Goal: Task Accomplishment & Management: Complete application form

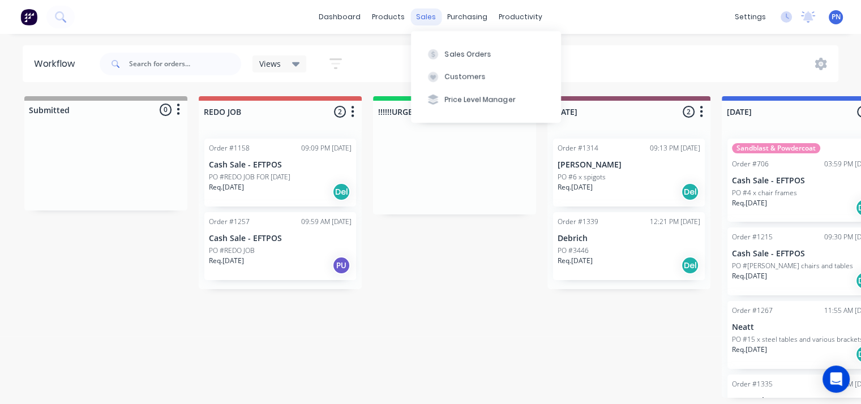
click at [425, 15] on div "sales" at bounding box center [426, 16] width 31 height 17
click at [449, 53] on div "Sales Orders" at bounding box center [468, 54] width 46 height 10
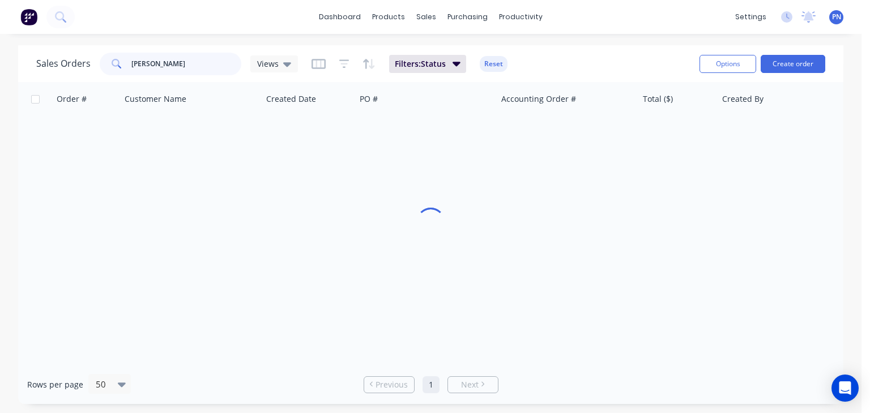
drag, startPoint x: 152, startPoint y: 64, endPoint x: 94, endPoint y: 64, distance: 58.3
click at [94, 64] on div "Sales Orders [PERSON_NAME] Views" at bounding box center [167, 64] width 262 height 23
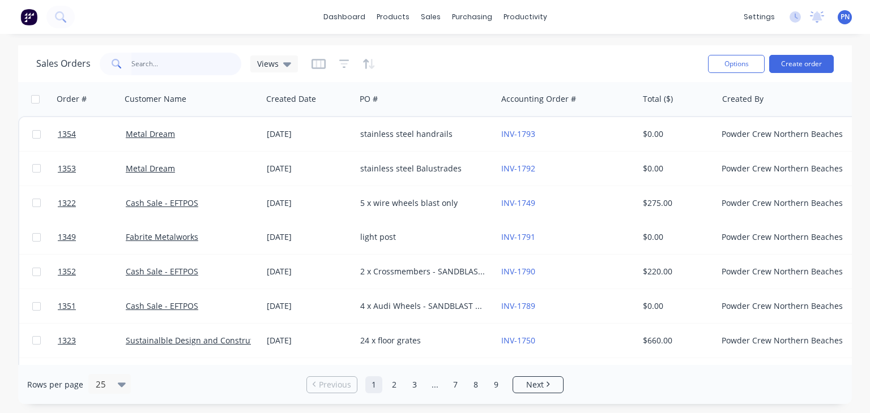
click at [145, 64] on input "text" at bounding box center [186, 64] width 110 height 23
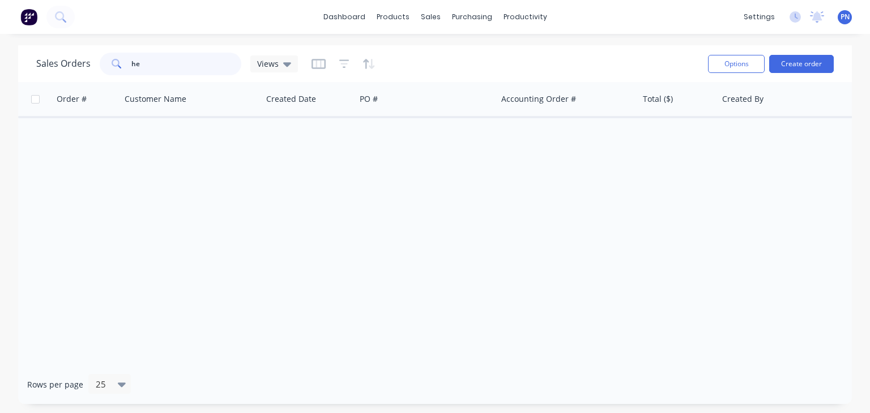
type input "h"
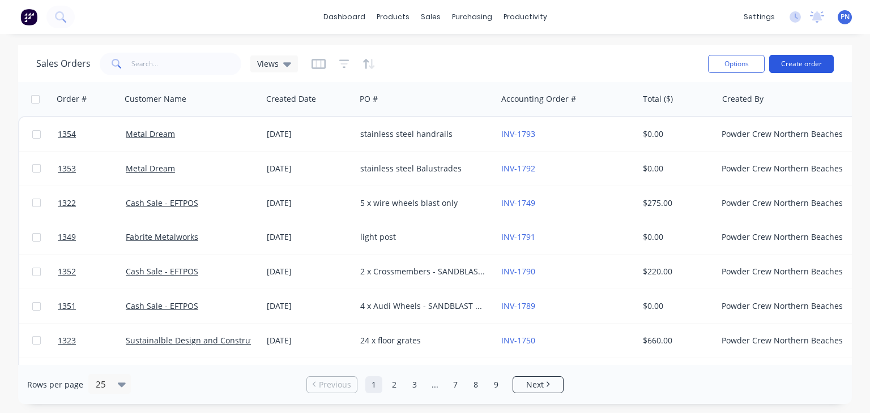
click at [784, 61] on button "Create order" at bounding box center [801, 64] width 65 height 18
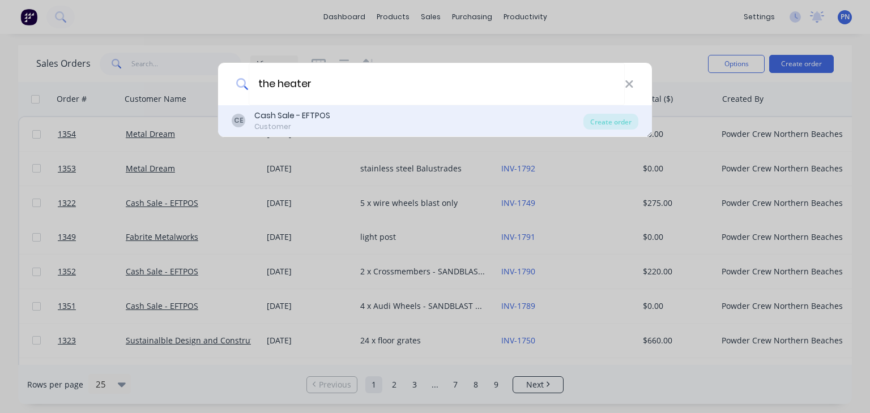
type input "the heater"
click at [305, 114] on div "Cash Sale - EFTPOS" at bounding box center [292, 116] width 76 height 12
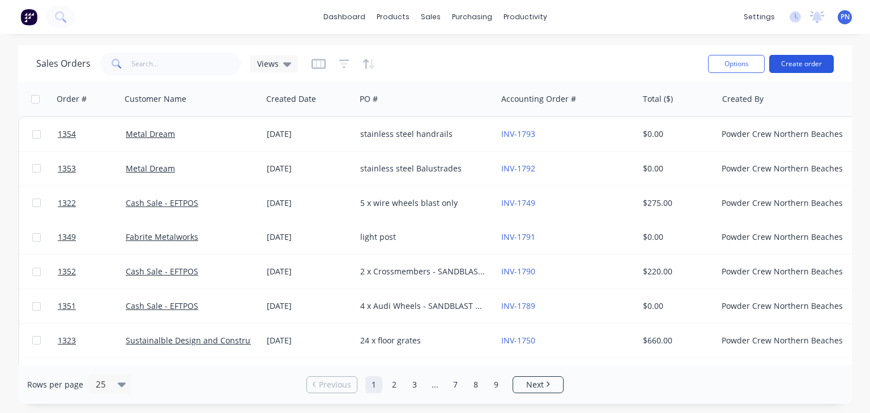
click at [792, 65] on button "Create order" at bounding box center [801, 64] width 65 height 18
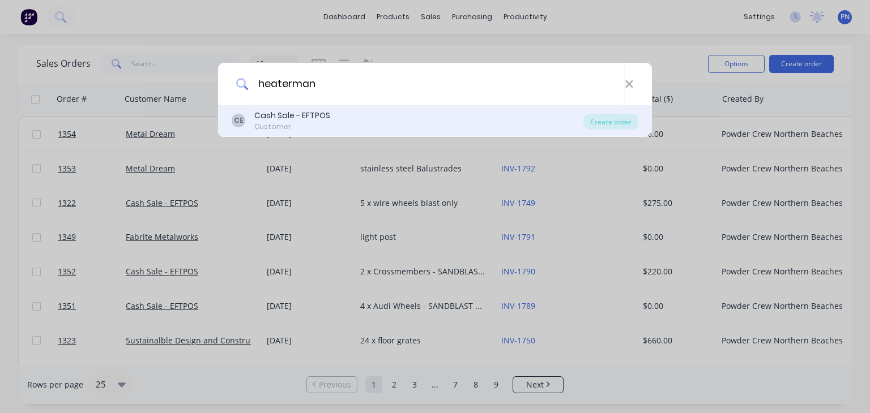
type input "heaterman"
click at [370, 116] on div "CE Cash Sale - EFTPOS Customer" at bounding box center [408, 121] width 352 height 22
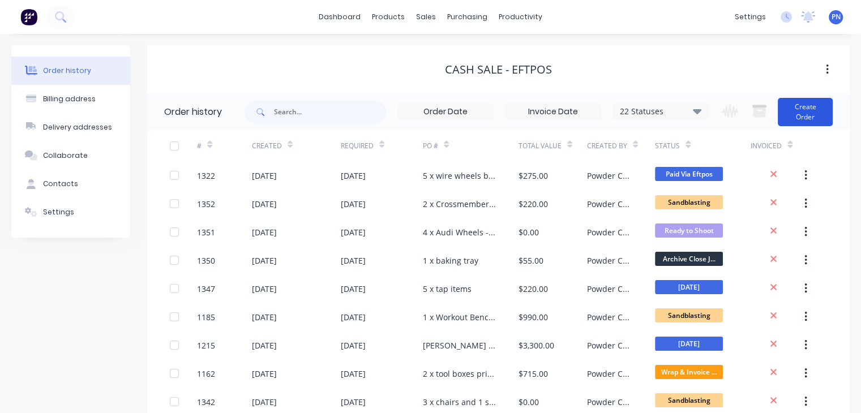
click at [803, 104] on button "Create Order" at bounding box center [805, 112] width 55 height 28
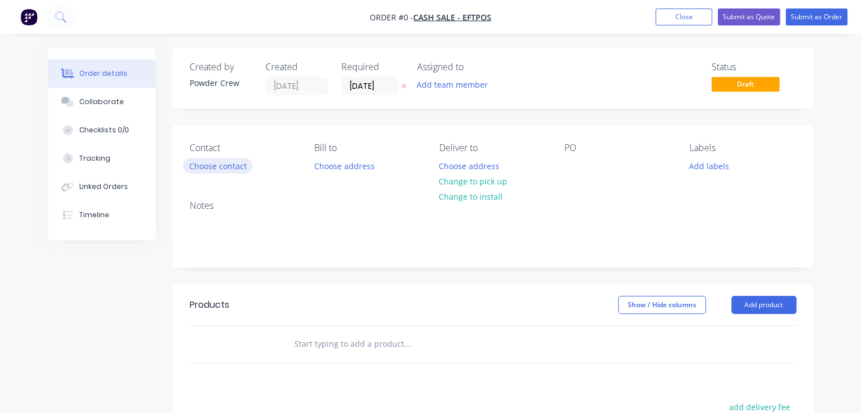
click at [233, 166] on button "Choose contact" at bounding box center [218, 165] width 70 height 15
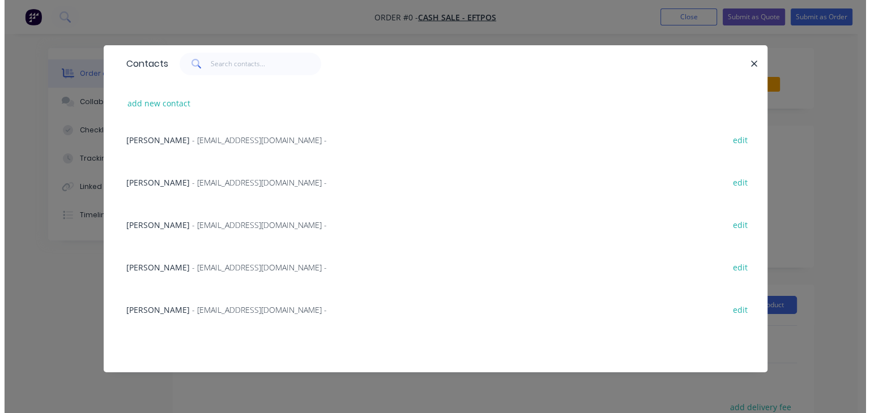
scroll to position [283, 0]
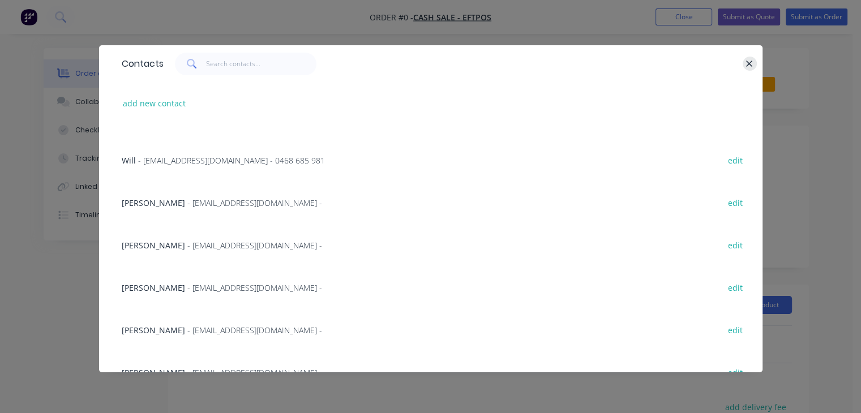
click at [750, 63] on icon "button" at bounding box center [750, 64] width 6 height 6
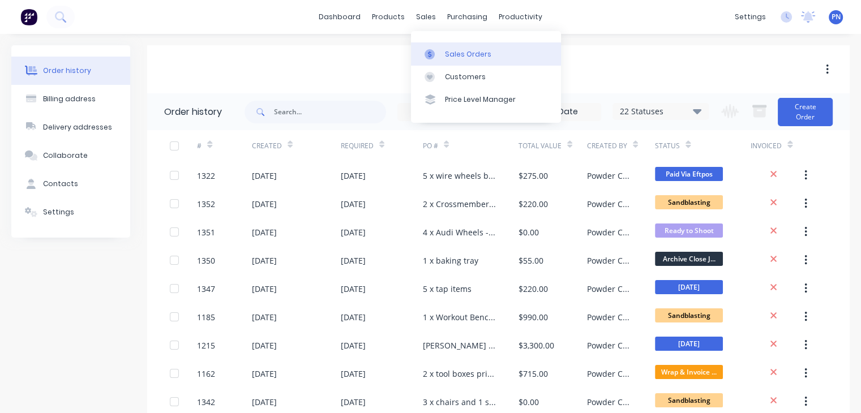
click at [456, 62] on link "Sales Orders" at bounding box center [486, 53] width 150 height 23
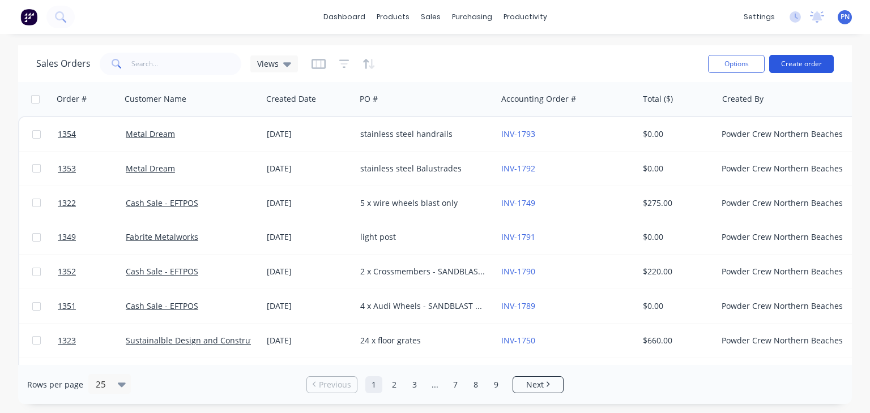
click at [804, 66] on button "Create order" at bounding box center [801, 64] width 65 height 18
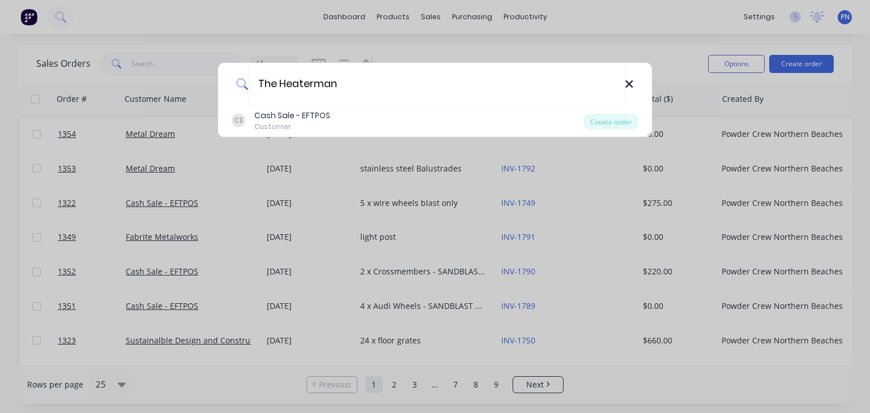
type input "The Heaterman"
click at [626, 84] on icon at bounding box center [629, 84] width 9 height 12
click at [261, 80] on input "heaterman" at bounding box center [437, 84] width 376 height 42
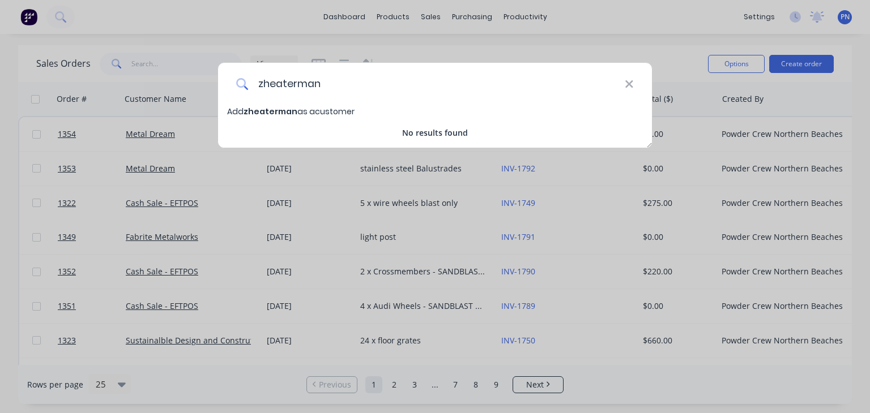
type input "zheaterman"
click at [297, 112] on span "Add zheaterman as a customer" at bounding box center [290, 111] width 127 height 11
select select "AU"
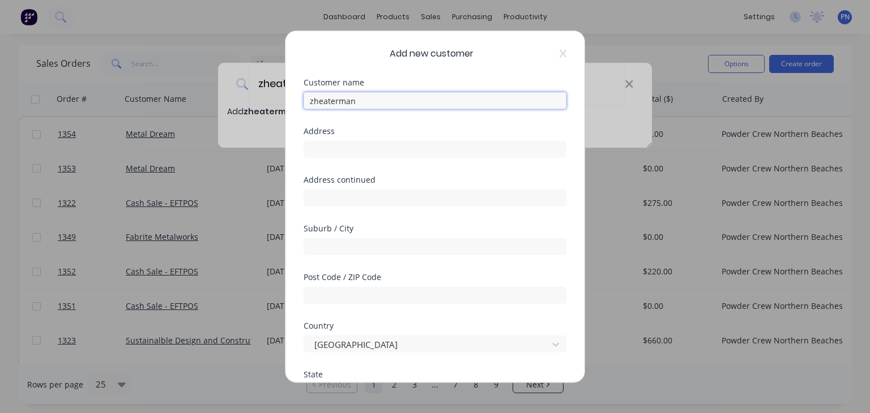
drag, startPoint x: 358, startPoint y: 99, endPoint x: 272, endPoint y: 102, distance: 86.1
click at [272, 102] on div "Add new customer Customer name zheaterman Address Address continued Suburb / Ci…" at bounding box center [435, 206] width 870 height 413
click at [387, 102] on input "The Heaterman - Sahne/Simon" at bounding box center [435, 100] width 263 height 17
type input "The Heaterman - Shane/Simon"
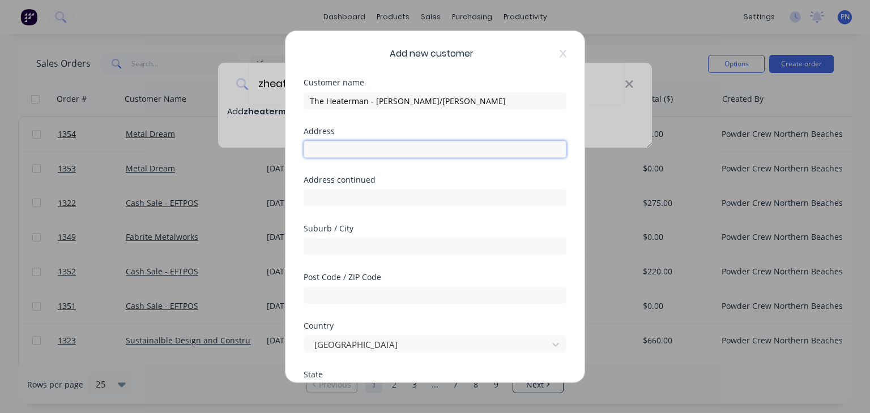
click at [322, 150] on input "text" at bounding box center [435, 149] width 263 height 17
paste input "info@theheaterman.com.au"
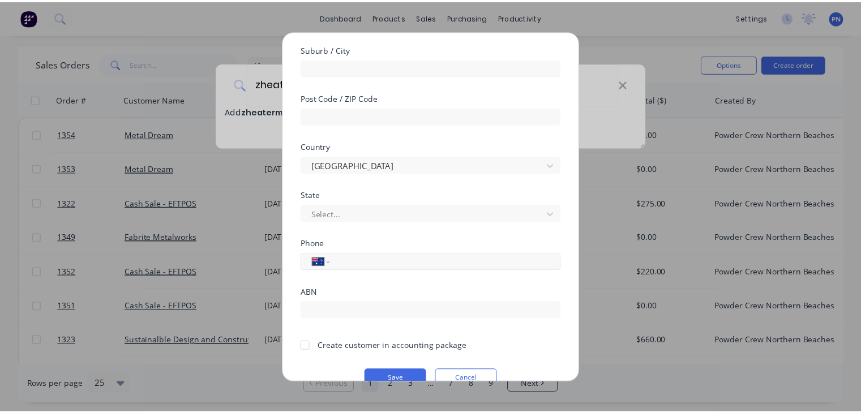
scroll to position [202, 0]
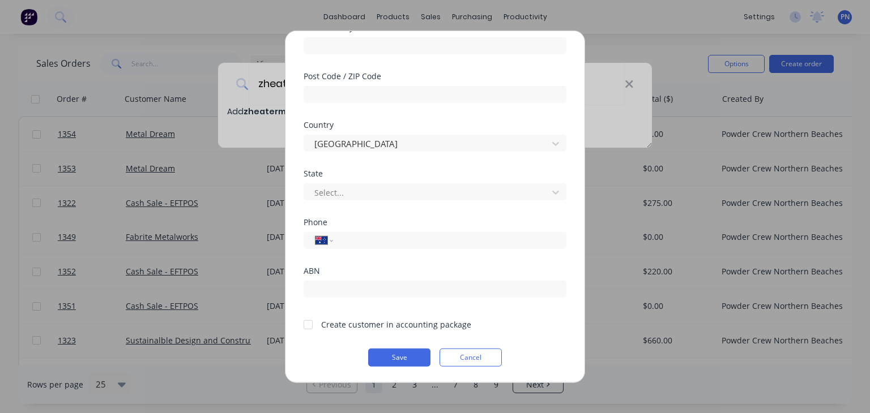
type input "info@theheaterman.com.au"
click at [308, 328] on div at bounding box center [308, 324] width 23 height 23
click at [345, 240] on input "tel" at bounding box center [448, 240] width 214 height 13
paste input "(02) 8866 3560"
type input "(02) 8866 3560"
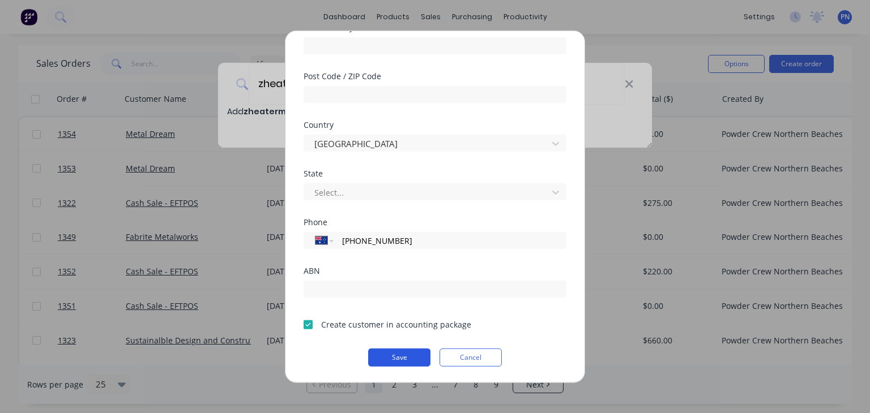
click at [395, 352] on button "Save" at bounding box center [399, 358] width 62 height 18
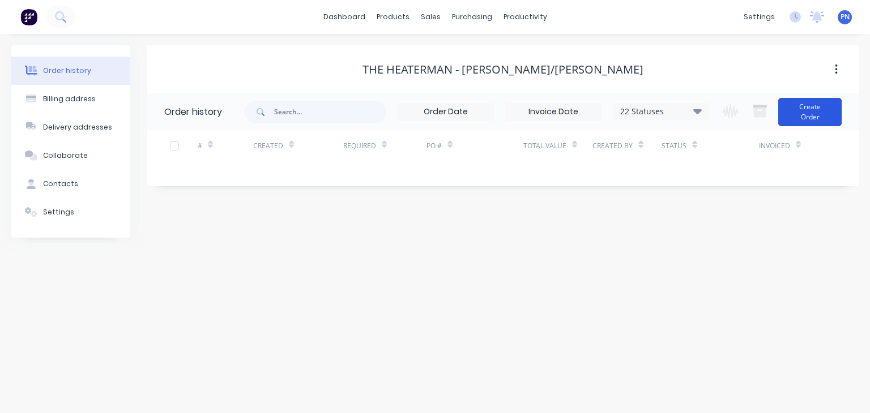
click at [803, 111] on button "Create Order" at bounding box center [809, 112] width 63 height 28
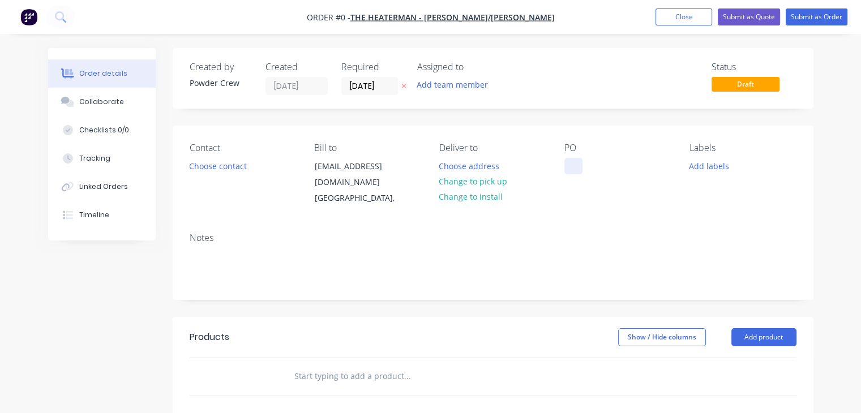
click at [571, 170] on div at bounding box center [574, 166] width 18 height 16
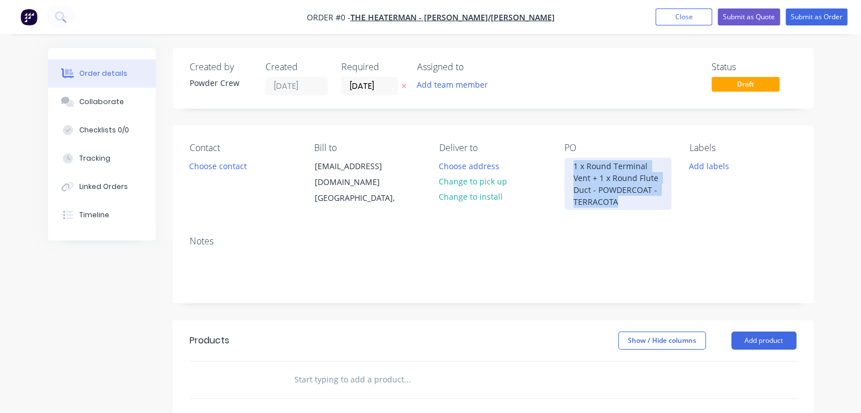
drag, startPoint x: 626, startPoint y: 199, endPoint x: 539, endPoint y: 148, distance: 101.0
click at [539, 148] on div "Contact Choose contact Bill to info@theheaterman.com.au Australia, Deliver to C…" at bounding box center [493, 176] width 641 height 101
copy div "1 x Round Terminal Vent + 1 x Round Flute Duct - POWDERCOAT - TERRACOTA"
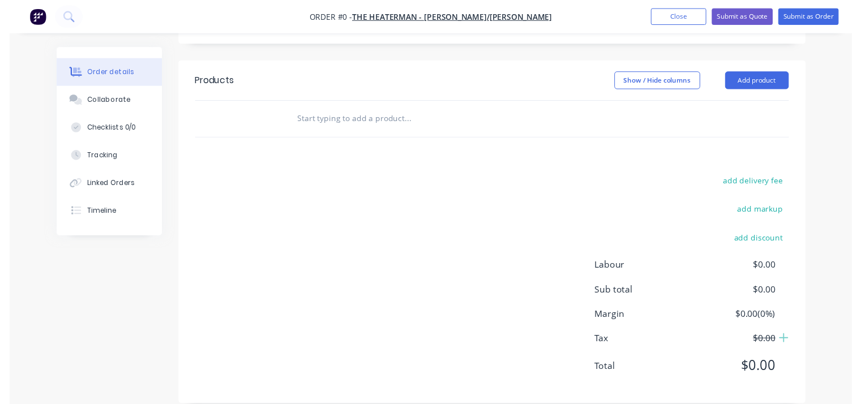
scroll to position [274, 0]
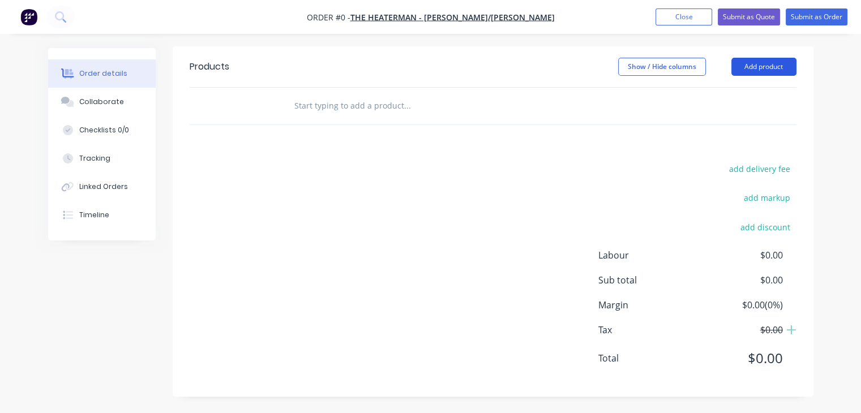
click at [768, 72] on div "Order details Collaborate Checklists 0/0 Tracking Linked Orders Timeline Order …" at bounding box center [431, 94] width 788 height 640
click at [768, 72] on button "Add product" at bounding box center [764, 67] width 65 height 18
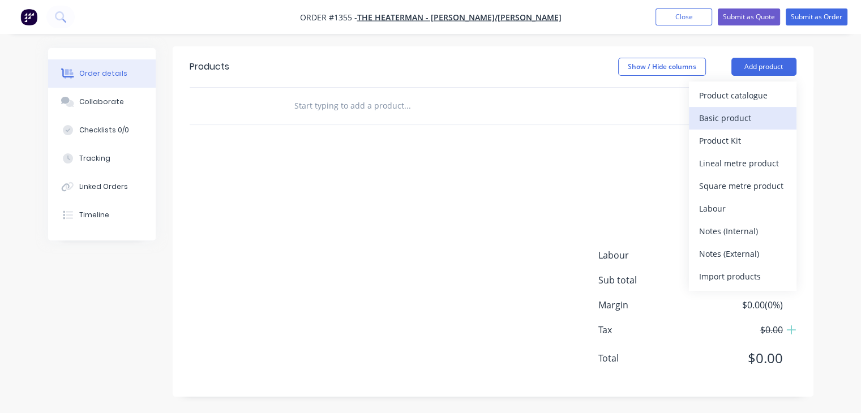
click at [731, 123] on div "Basic product" at bounding box center [742, 118] width 87 height 16
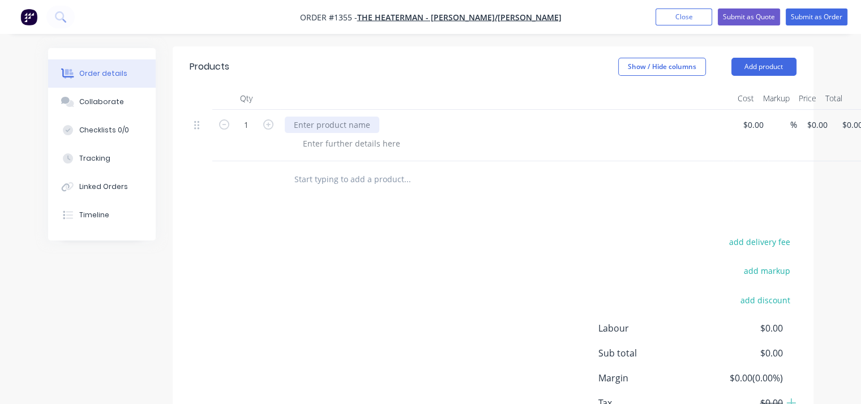
click at [298, 123] on div at bounding box center [332, 125] width 95 height 16
paste div
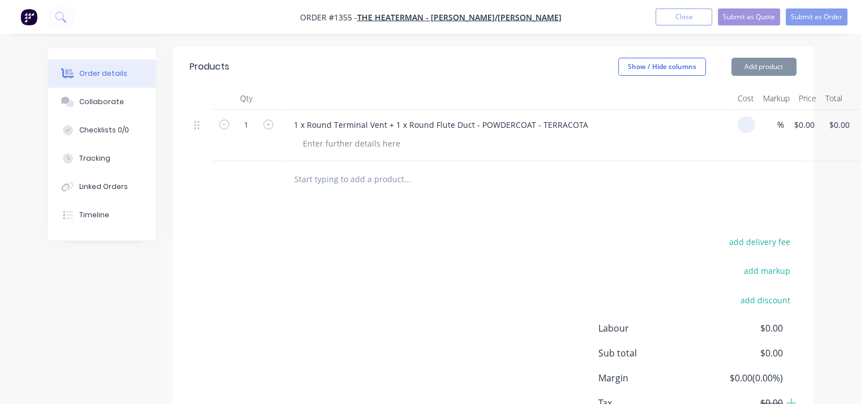
click at [750, 123] on input at bounding box center [748, 125] width 13 height 16
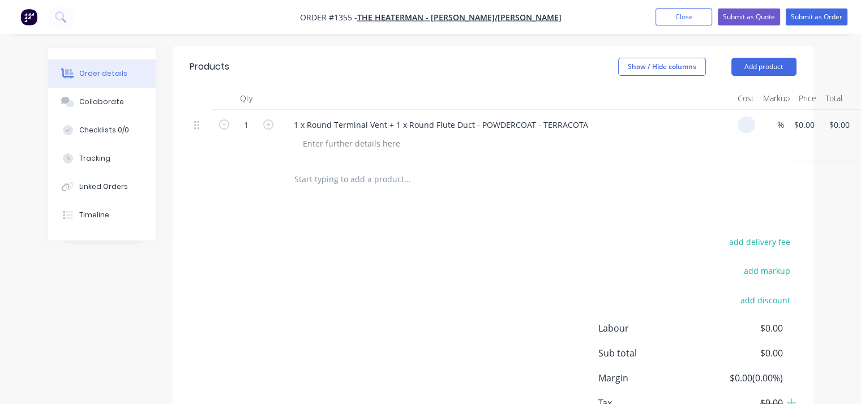
click at [750, 123] on input at bounding box center [748, 125] width 13 height 16
type input "$250.00"
click at [729, 171] on div at bounding box center [493, 179] width 607 height 37
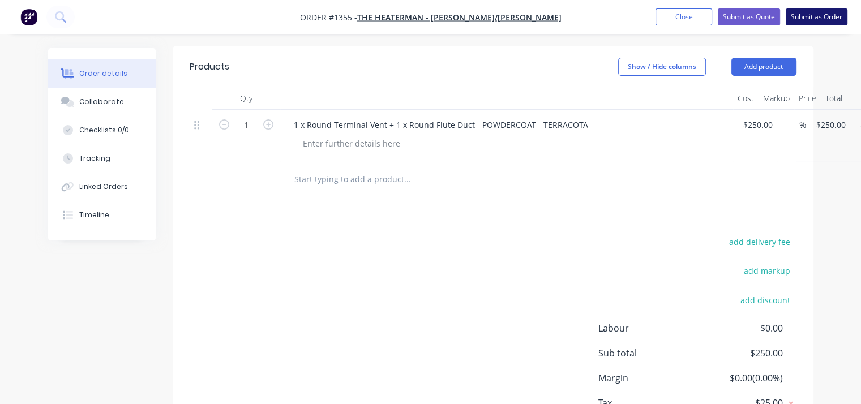
click at [812, 16] on button "Submit as Order" at bounding box center [817, 16] width 62 height 17
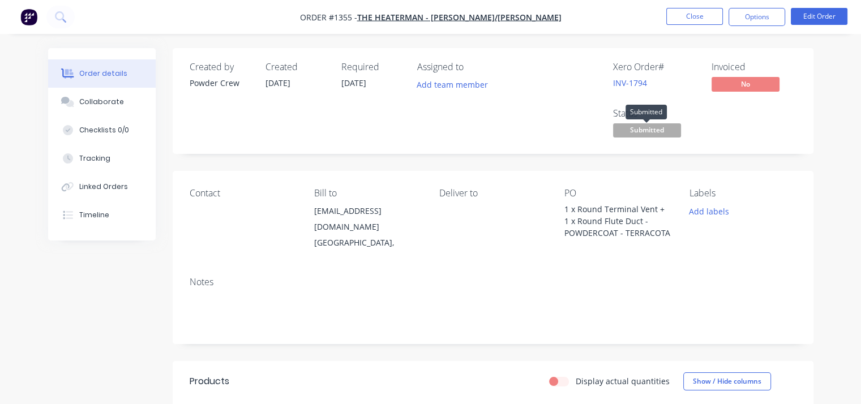
click at [664, 129] on span "Submitted" at bounding box center [647, 130] width 68 height 14
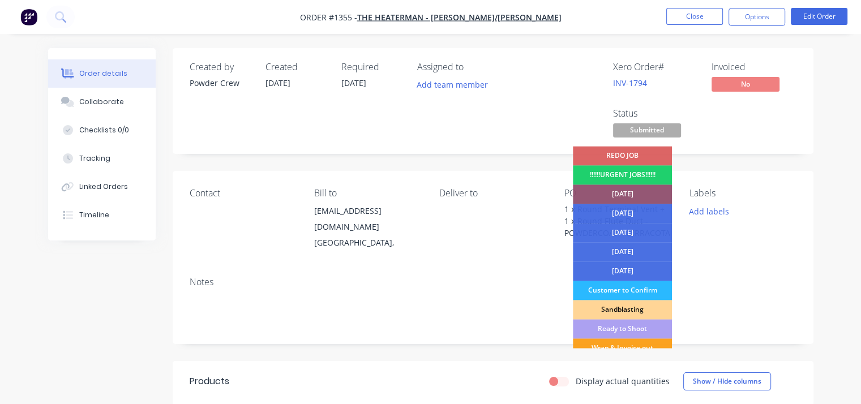
click at [629, 326] on div "Ready to Shoot" at bounding box center [622, 328] width 99 height 19
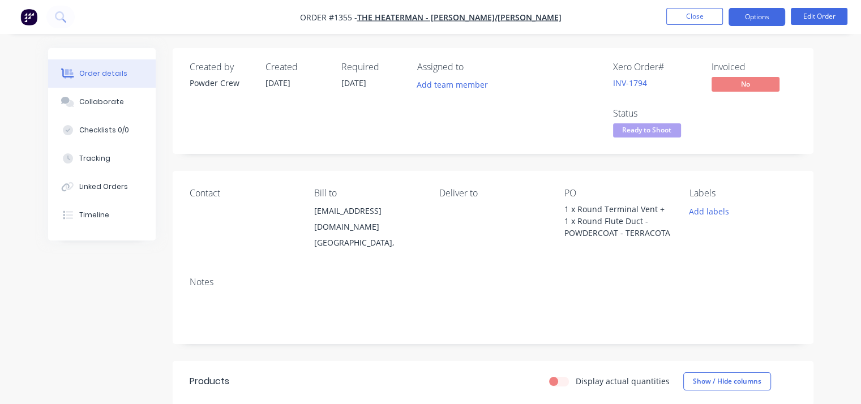
click at [750, 15] on button "Options" at bounding box center [757, 17] width 57 height 18
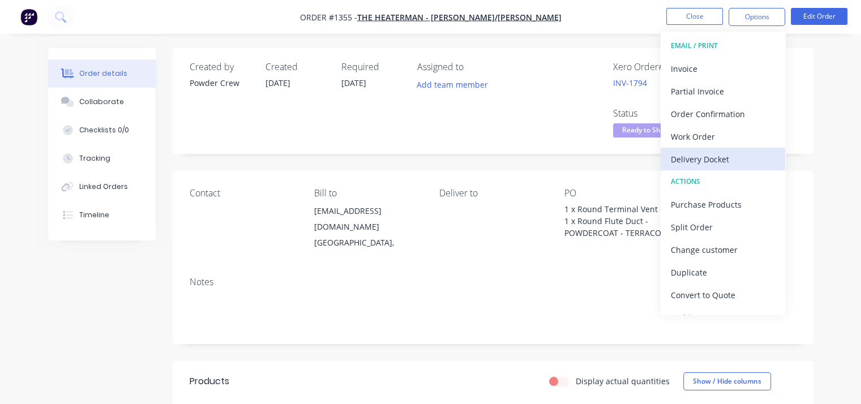
click at [704, 156] on div "Delivery Docket" at bounding box center [723, 159] width 104 height 16
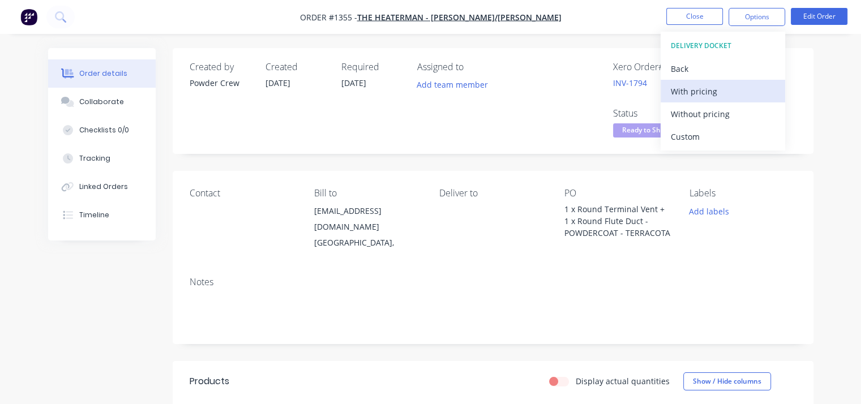
click at [694, 88] on div "With pricing" at bounding box center [723, 91] width 104 height 16
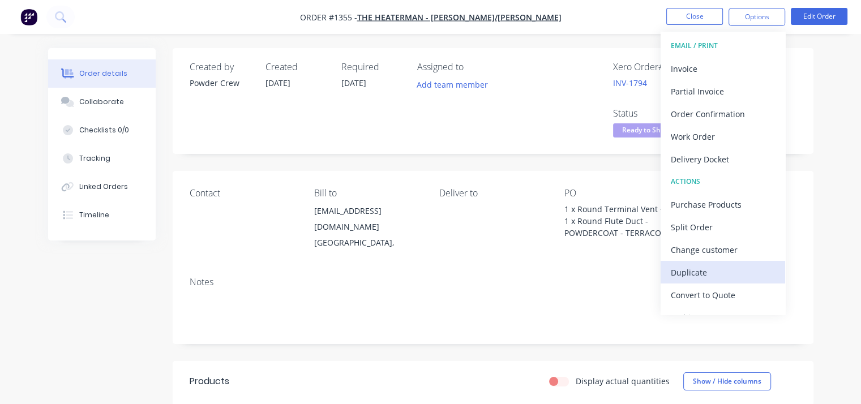
click at [707, 274] on div "Duplicate" at bounding box center [723, 272] width 104 height 16
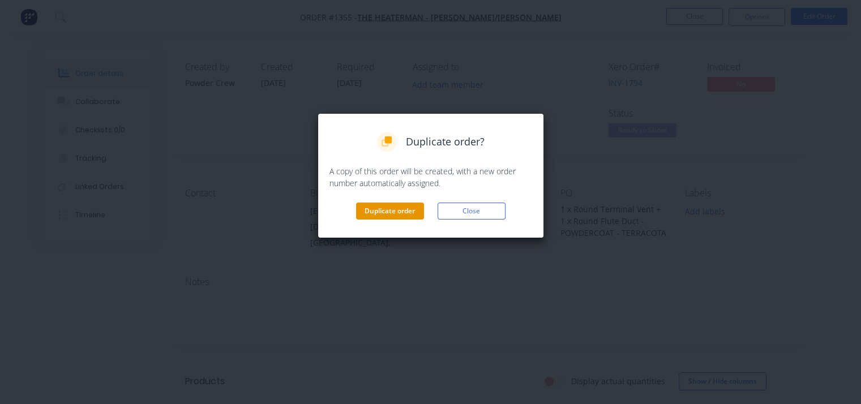
click at [398, 214] on button "Duplicate order" at bounding box center [390, 211] width 68 height 17
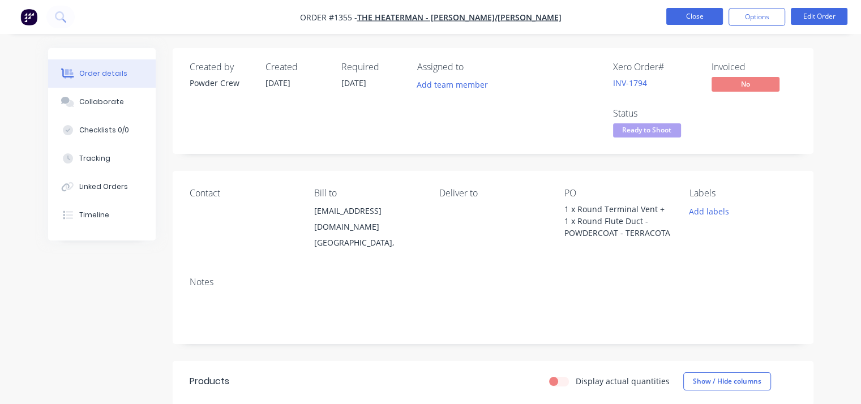
click at [691, 15] on button "Close" at bounding box center [695, 16] width 57 height 17
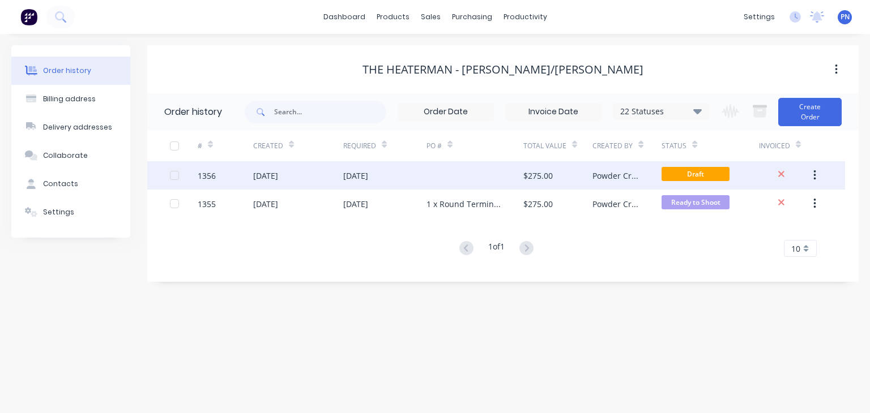
click at [591, 175] on div "$275.00" at bounding box center [557, 175] width 69 height 28
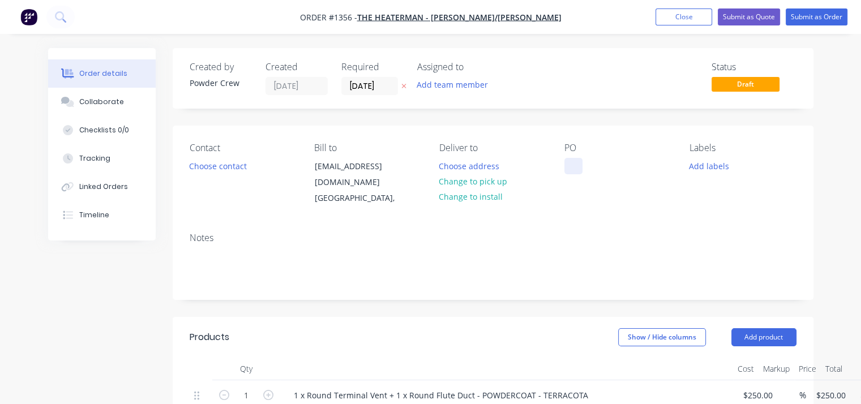
click at [576, 168] on div at bounding box center [574, 166] width 18 height 16
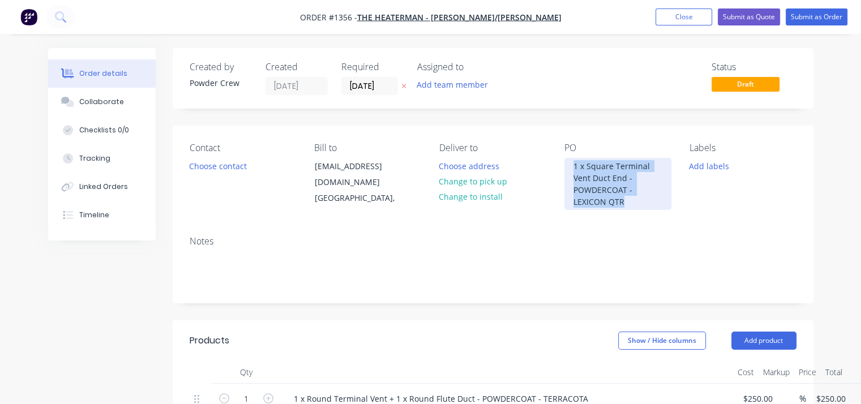
drag, startPoint x: 627, startPoint y: 202, endPoint x: 563, endPoint y: 152, distance: 81.0
click at [563, 152] on div "Contact Choose contact Bill to info@theheaterman.com.au Australia, Deliver to C…" at bounding box center [493, 176] width 641 height 101
copy div "1 x Square Terminal Vent Duct End - POWDERCOAT - LEXICON QTR"
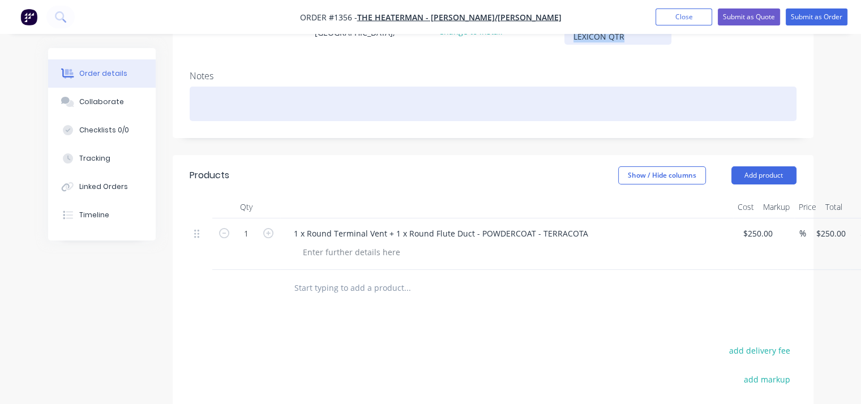
scroll to position [170, 0]
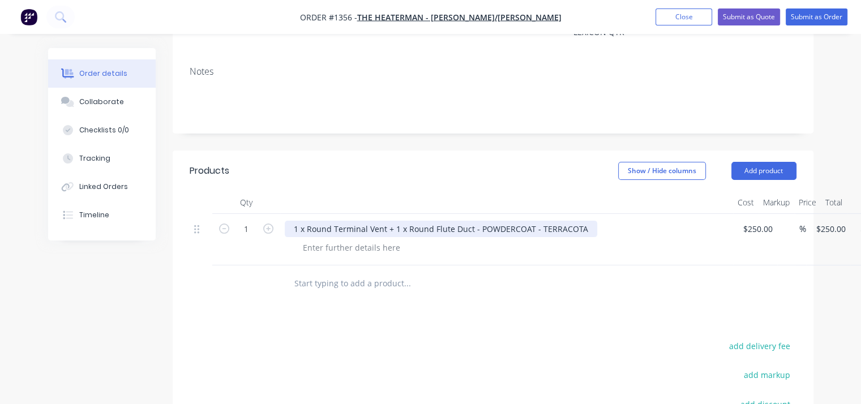
click at [379, 235] on div "1 x Round Terminal Vent + 1 x Round Flute Duct - POWDERCOAT - TERRACOTA" at bounding box center [441, 229] width 313 height 16
click at [548, 233] on div "1 x Round Terminal Vent + 1 x Round Flute Duct - POWDERCOAT - TERRACOTA" at bounding box center [441, 229] width 313 height 16
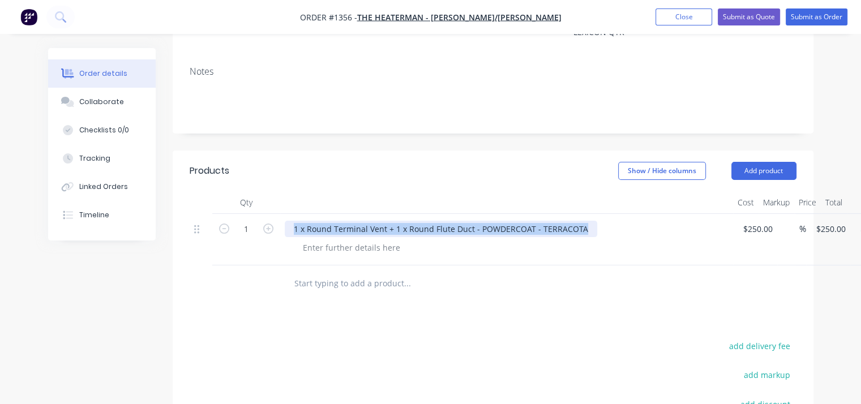
drag, startPoint x: 578, startPoint y: 228, endPoint x: 216, endPoint y: 227, distance: 361.9
click at [216, 227] on div "1 1 x Round Terminal Vent + 1 x Round Flute Duct - POWDERCOAT - TERRACOTA $250.…" at bounding box center [493, 240] width 607 height 52
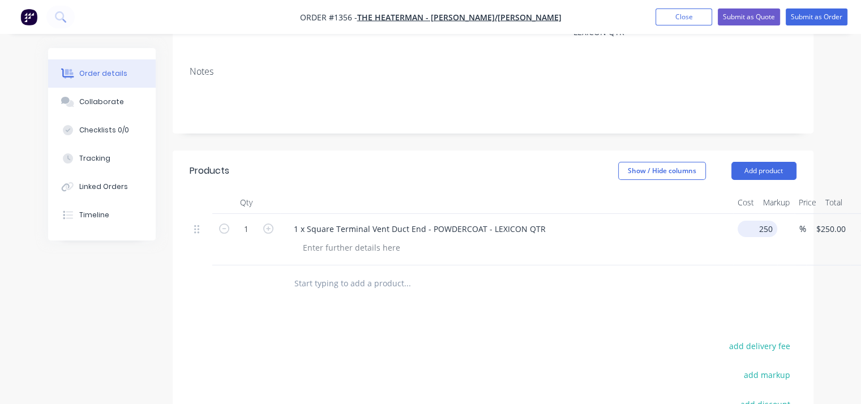
click at [761, 228] on input "250" at bounding box center [759, 229] width 35 height 16
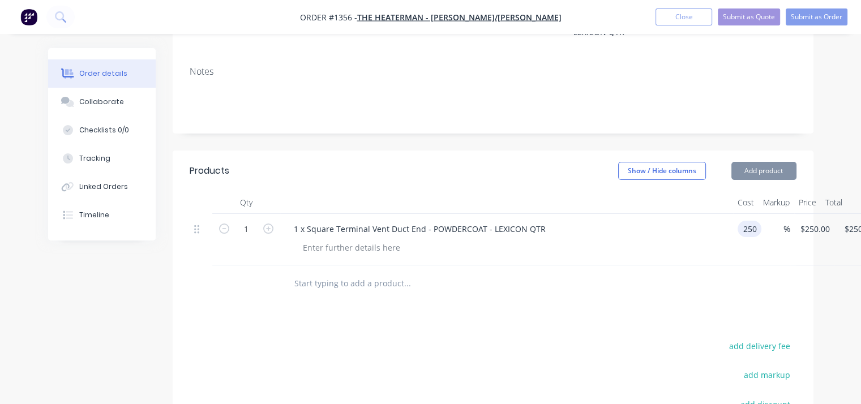
click at [761, 228] on input "250" at bounding box center [751, 229] width 19 height 16
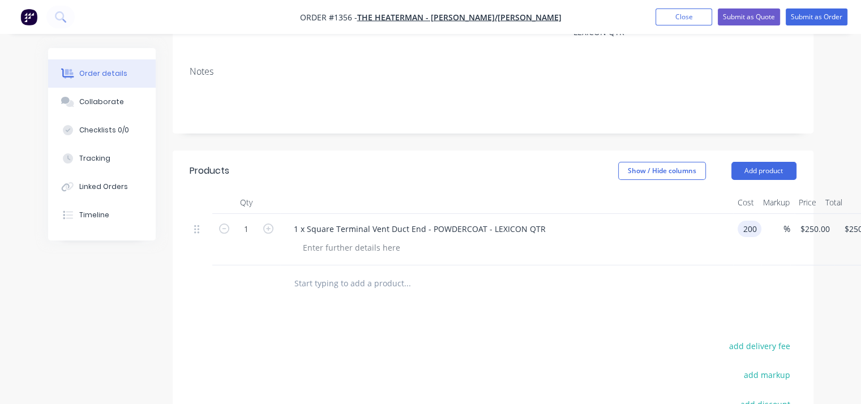
type input "$200.00"
click at [579, 286] on div at bounding box center [455, 283] width 340 height 23
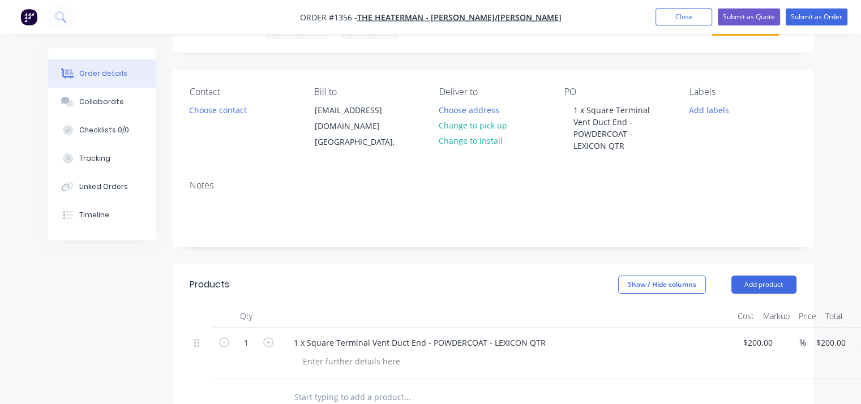
scroll to position [0, 0]
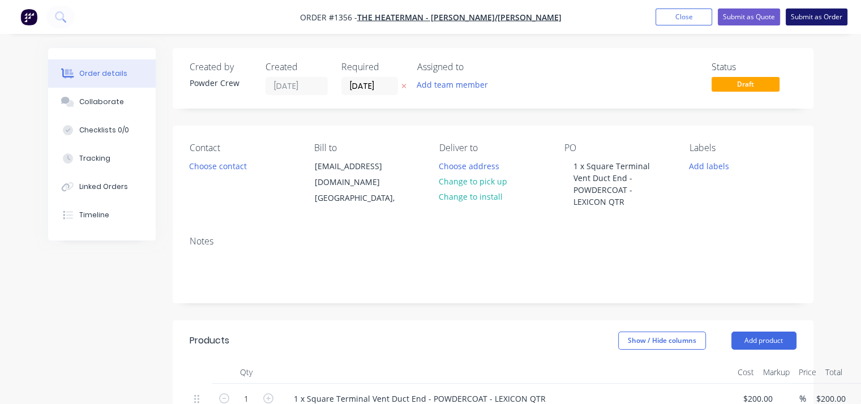
click at [820, 18] on button "Submit as Order" at bounding box center [817, 16] width 62 height 17
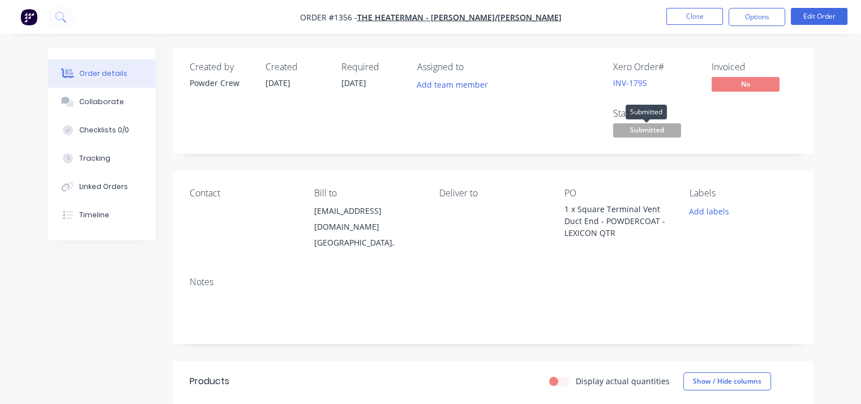
click at [649, 128] on span "Submitted" at bounding box center [647, 130] width 68 height 14
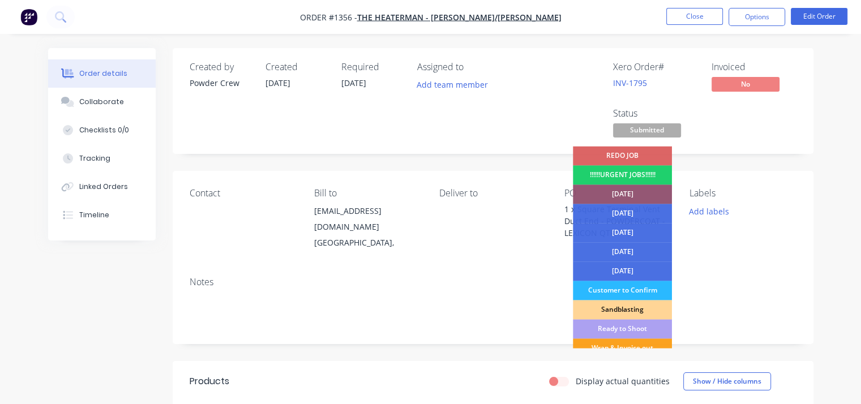
click at [625, 329] on div "Ready to Shoot" at bounding box center [622, 328] width 99 height 19
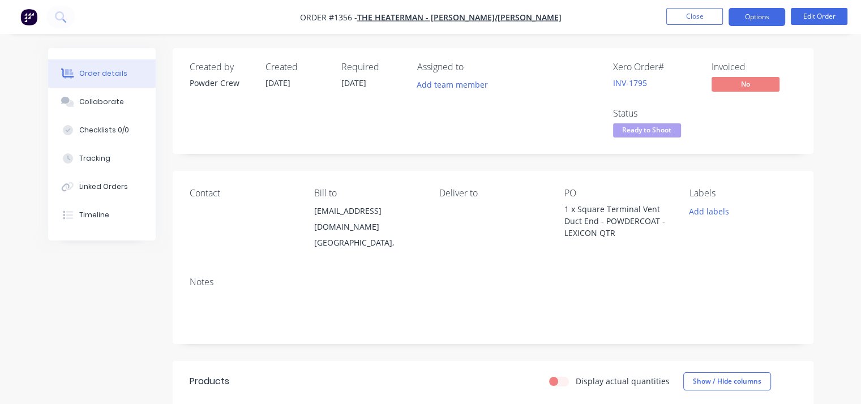
click at [753, 14] on button "Options" at bounding box center [757, 17] width 57 height 18
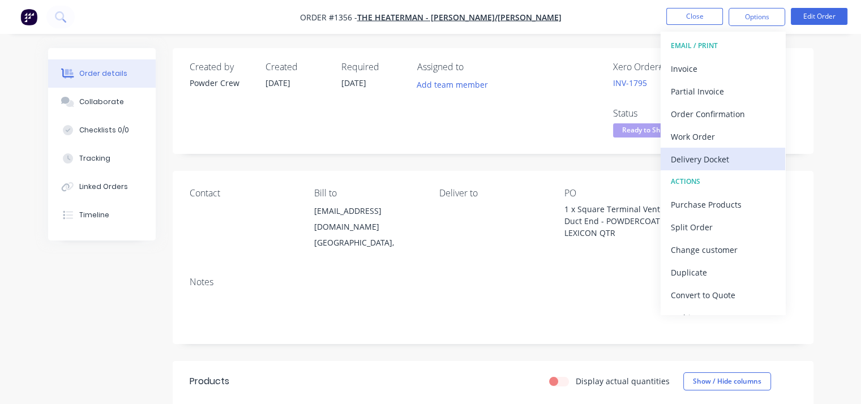
click at [705, 158] on div "Delivery Docket" at bounding box center [723, 159] width 104 height 16
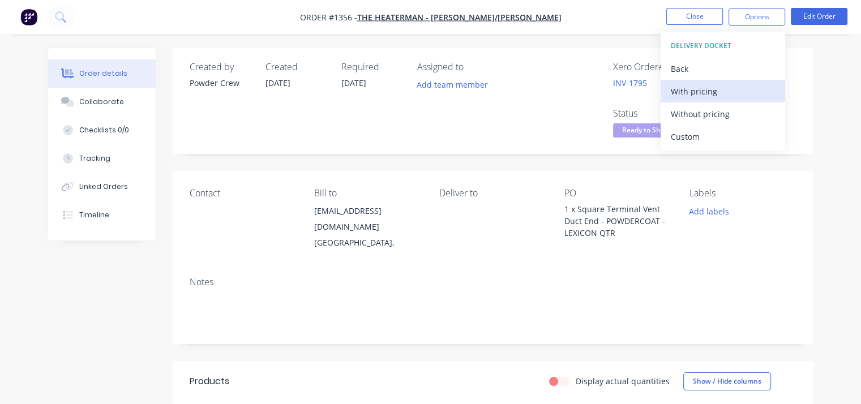
click at [698, 95] on div "With pricing" at bounding box center [723, 91] width 104 height 16
